Goal: Book appointment/travel/reservation

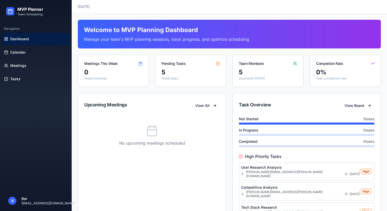
click at [153, 33] on h1 "Welcome to MVP Planning Dashboard" at bounding box center [229, 30] width 291 height 8
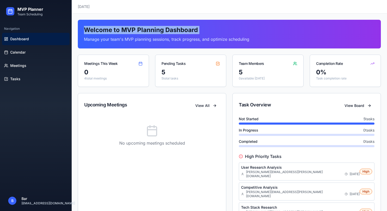
click at [153, 33] on h1 "Welcome to MVP Planning Dashboard" at bounding box center [229, 30] width 291 height 8
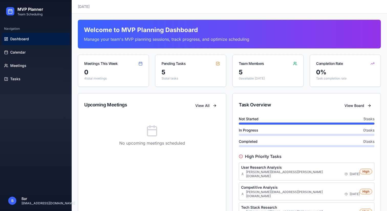
click at [153, 39] on p "Manage your team's MVP planning sessions, track progress, and optimize scheduli…" at bounding box center [229, 39] width 291 height 6
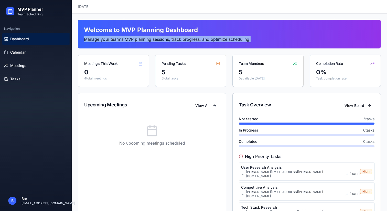
click at [153, 39] on p "Manage your team's MVP planning sessions, track progress, and optimize scheduli…" at bounding box center [229, 39] width 291 height 6
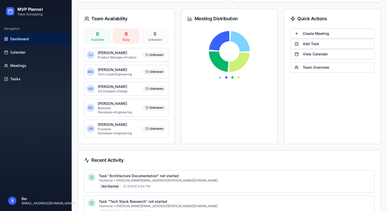
scroll to position [262, 0]
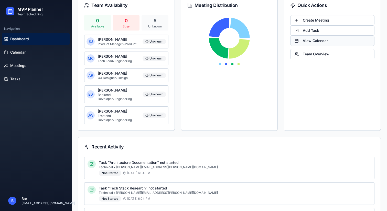
click at [305, 36] on button "View Calendar" at bounding box center [332, 41] width 84 height 10
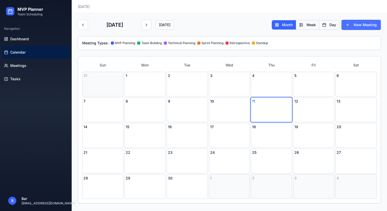
click at [349, 22] on button "New Meeting" at bounding box center [360, 25] width 39 height 10
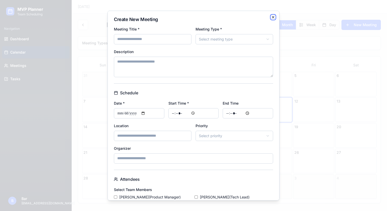
click at [273, 16] on icon "button" at bounding box center [273, 17] width 4 height 4
